Goal: Transaction & Acquisition: Purchase product/service

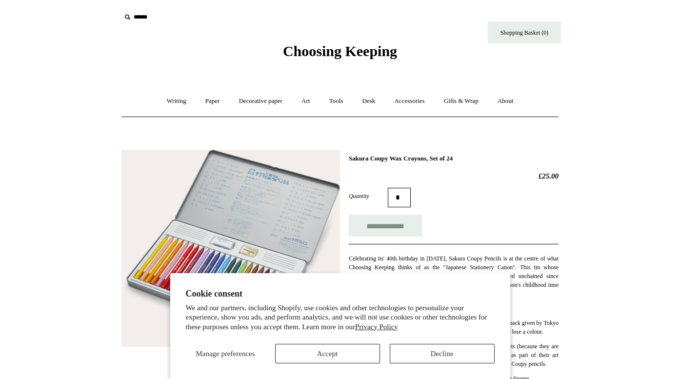
click at [450, 204] on div "Quantity *" at bounding box center [454, 198] width 210 height 20
click at [424, 359] on button "Decline" at bounding box center [442, 354] width 105 height 20
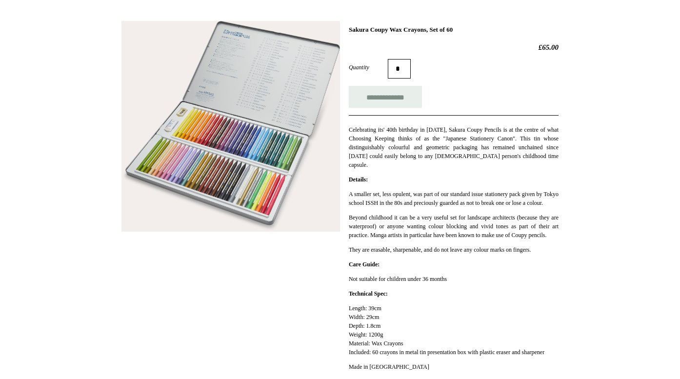
scroll to position [132, 0]
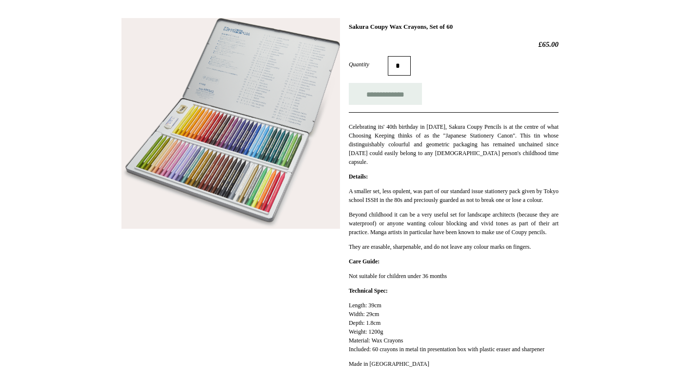
click at [485, 195] on p "A smaller set, less opulent, was part of our standard issue stationery pack giv…" at bounding box center [454, 196] width 210 height 18
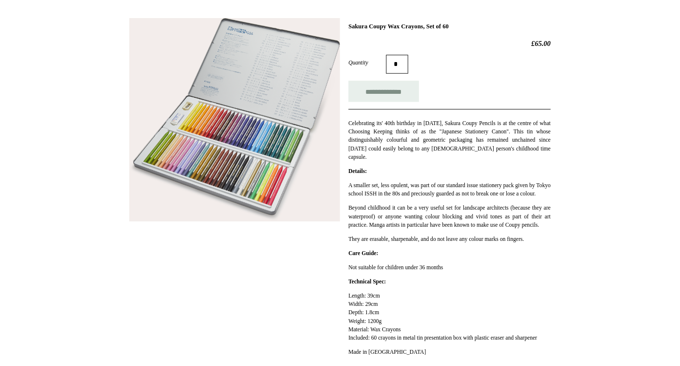
scroll to position [109, 0]
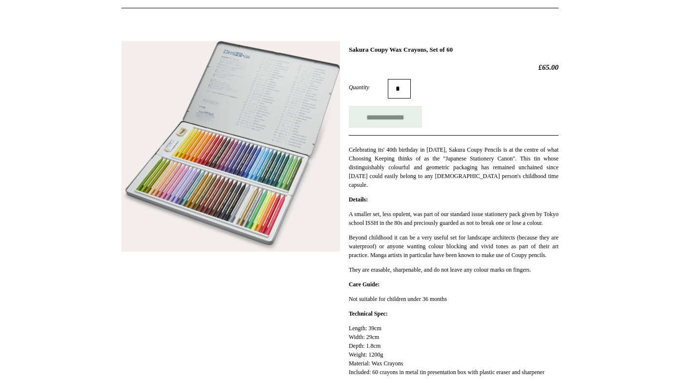
click at [233, 193] on img at bounding box center [231, 146] width 219 height 211
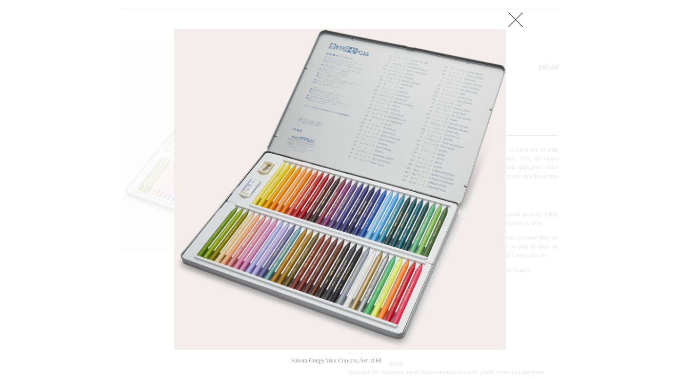
click at [594, 168] on div at bounding box center [340, 316] width 680 height 850
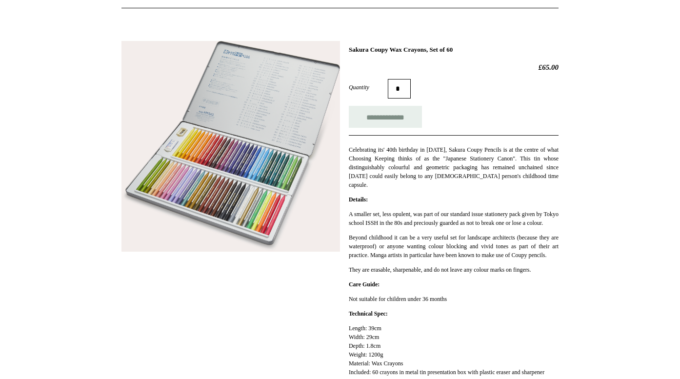
click at [237, 192] on img at bounding box center [231, 146] width 219 height 211
